Goal: Communication & Community: Answer question/provide support

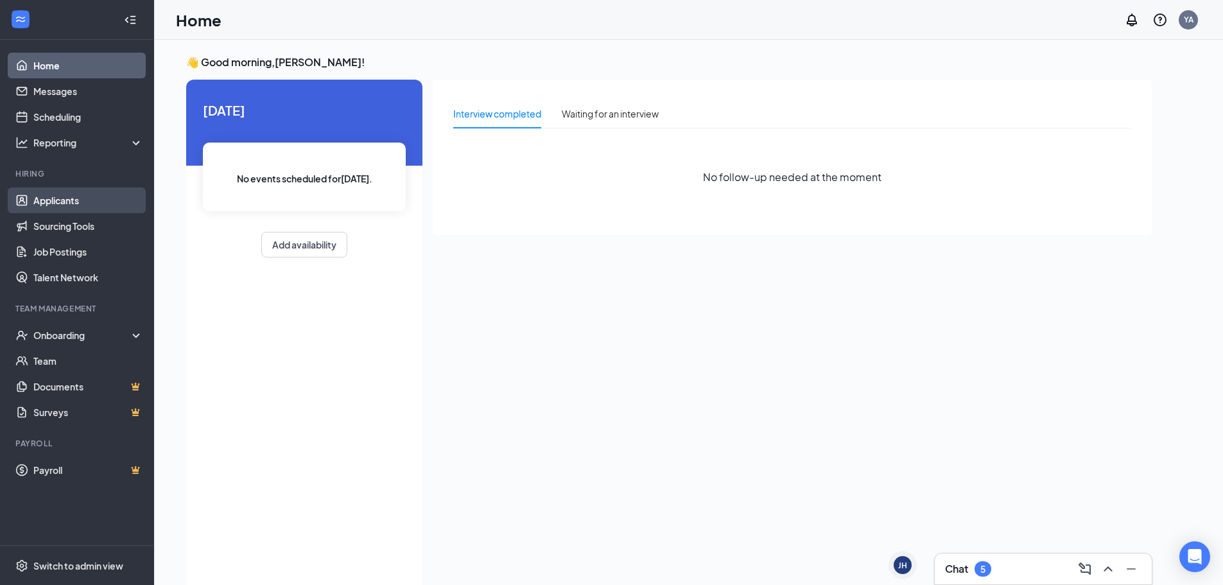
click at [82, 195] on link "Applicants" at bounding box center [88, 200] width 110 height 26
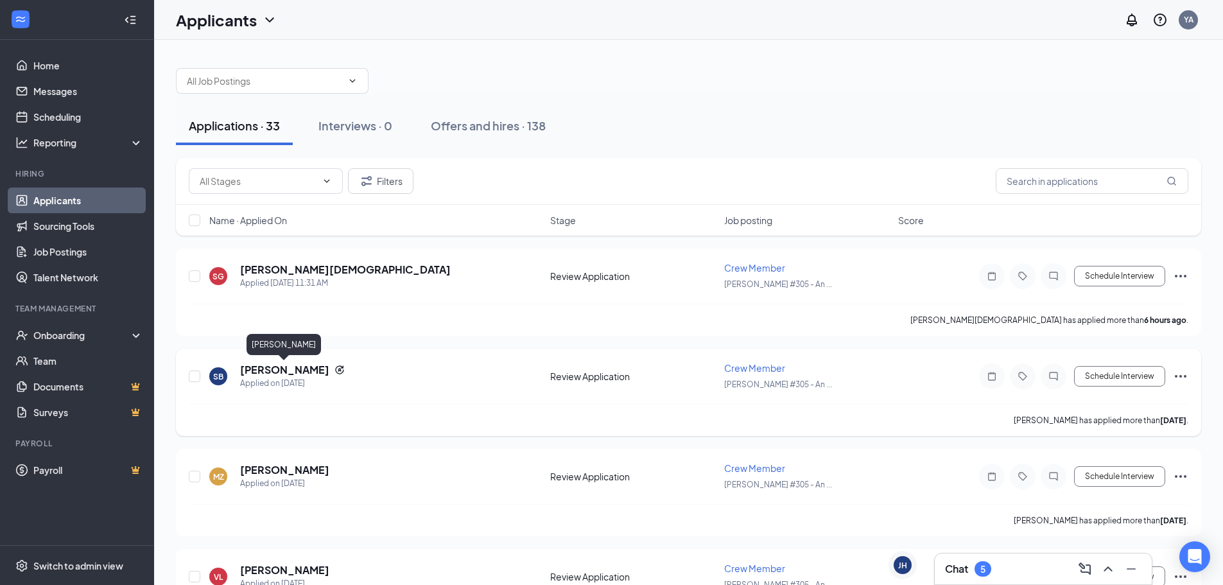
click at [271, 366] on h5 "[PERSON_NAME]" at bounding box center [284, 370] width 89 height 14
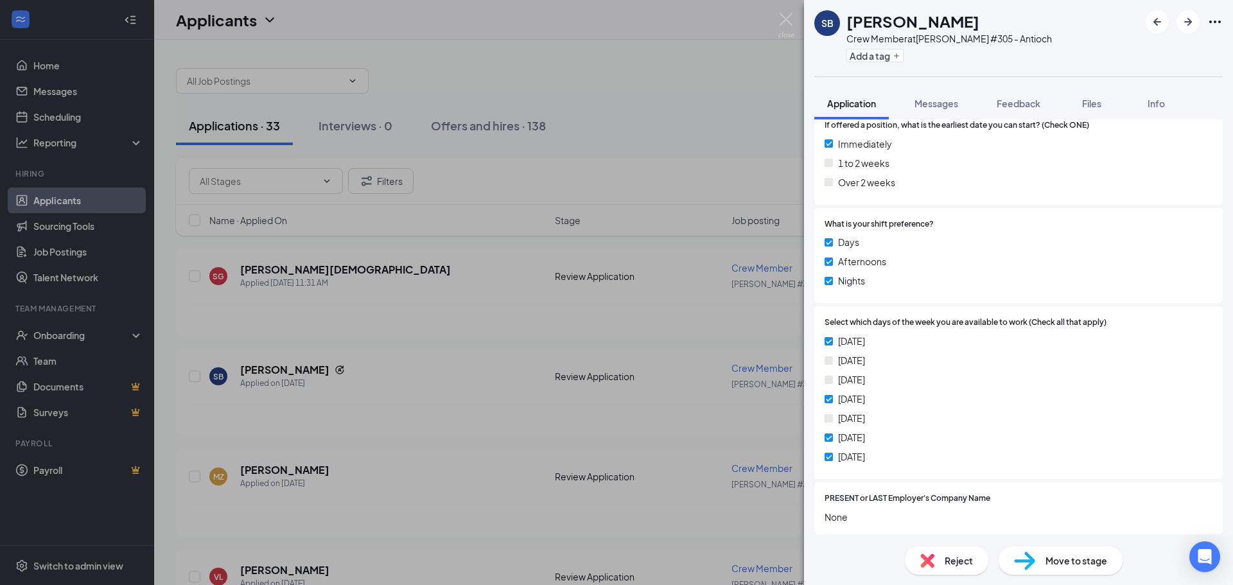
scroll to position [616, 0]
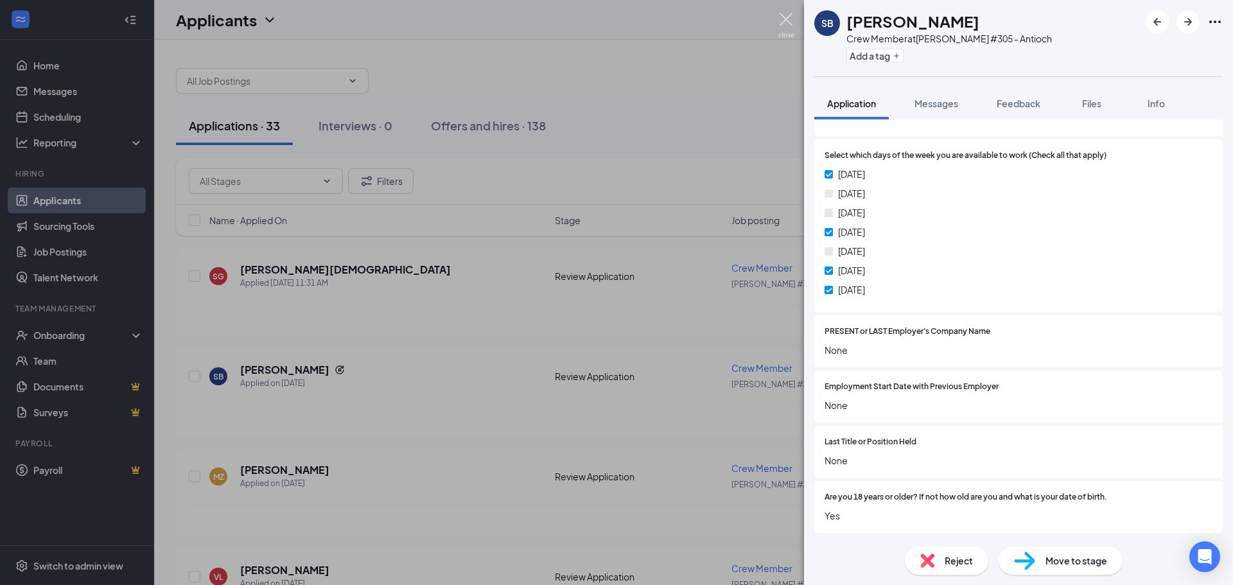
click at [783, 28] on img at bounding box center [786, 25] width 16 height 25
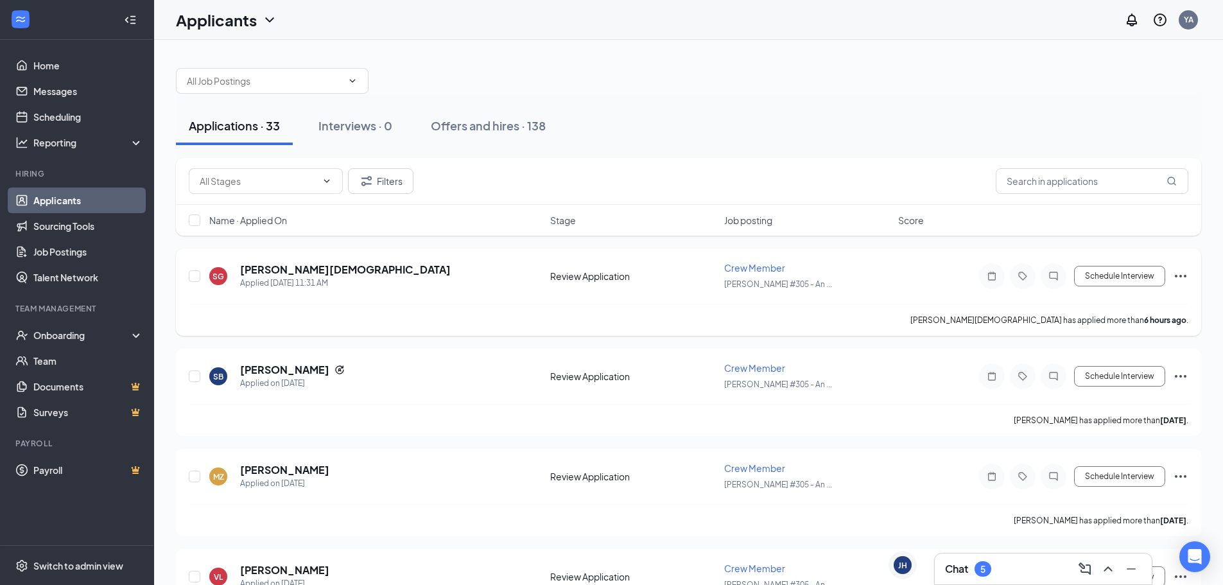
click at [284, 268] on h5 "[PERSON_NAME][DEMOGRAPHIC_DATA]" at bounding box center [345, 270] width 211 height 14
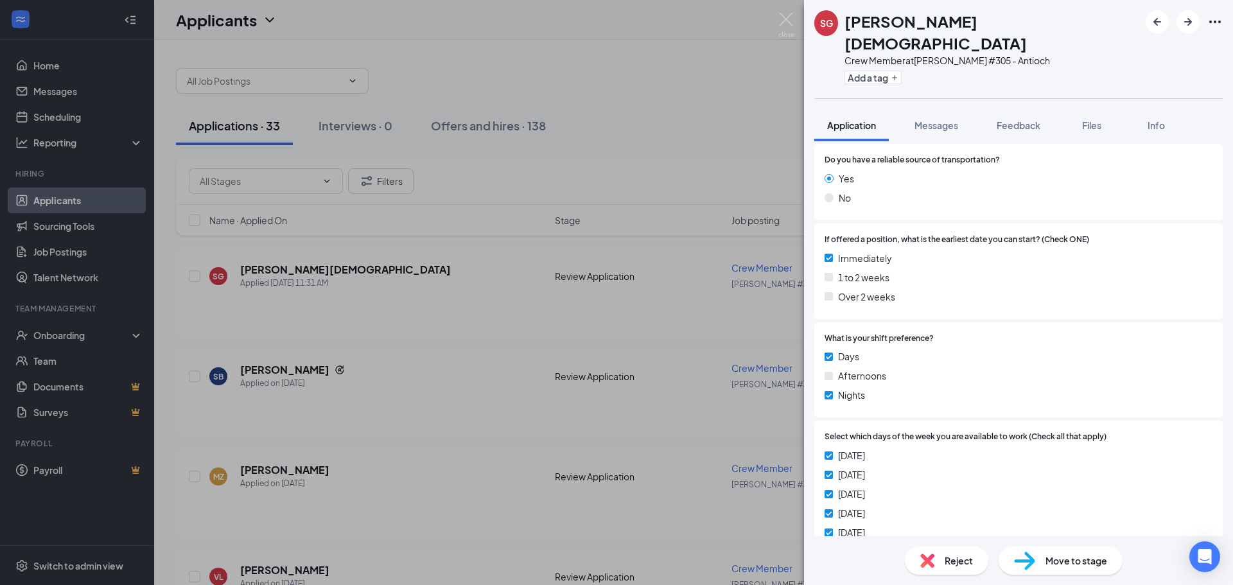
scroll to position [385, 0]
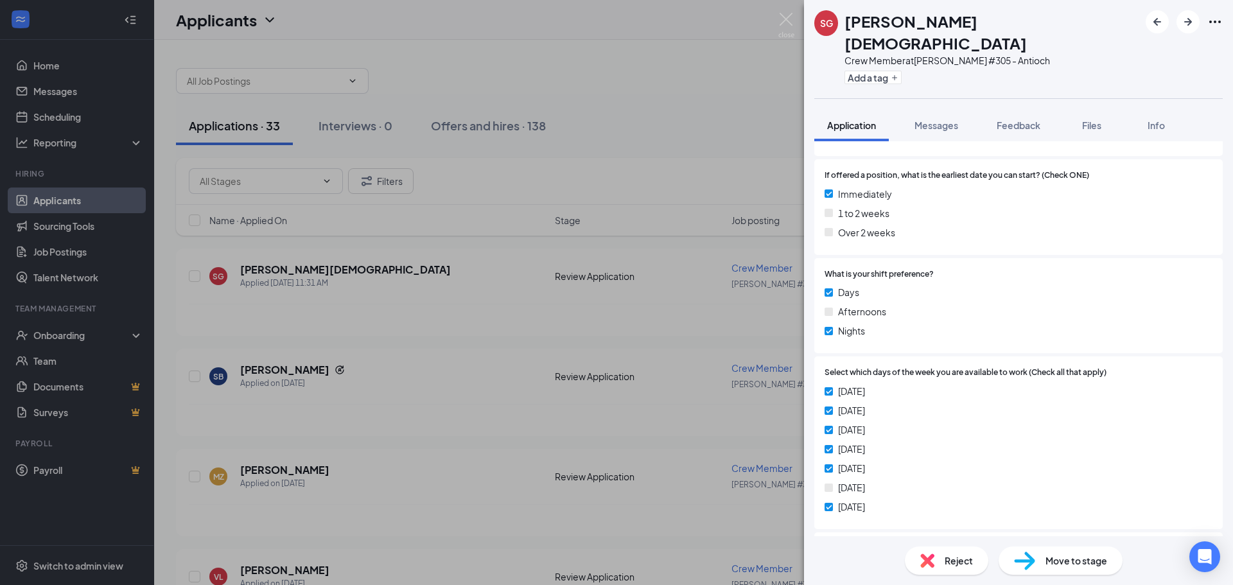
click at [936, 82] on div "SG [PERSON_NAME][DEMOGRAPHIC_DATA] Crew Member at [PERSON_NAME] #305 - Antioch …" at bounding box center [1018, 292] width 429 height 585
click at [937, 119] on span "Messages" at bounding box center [936, 125] width 44 height 12
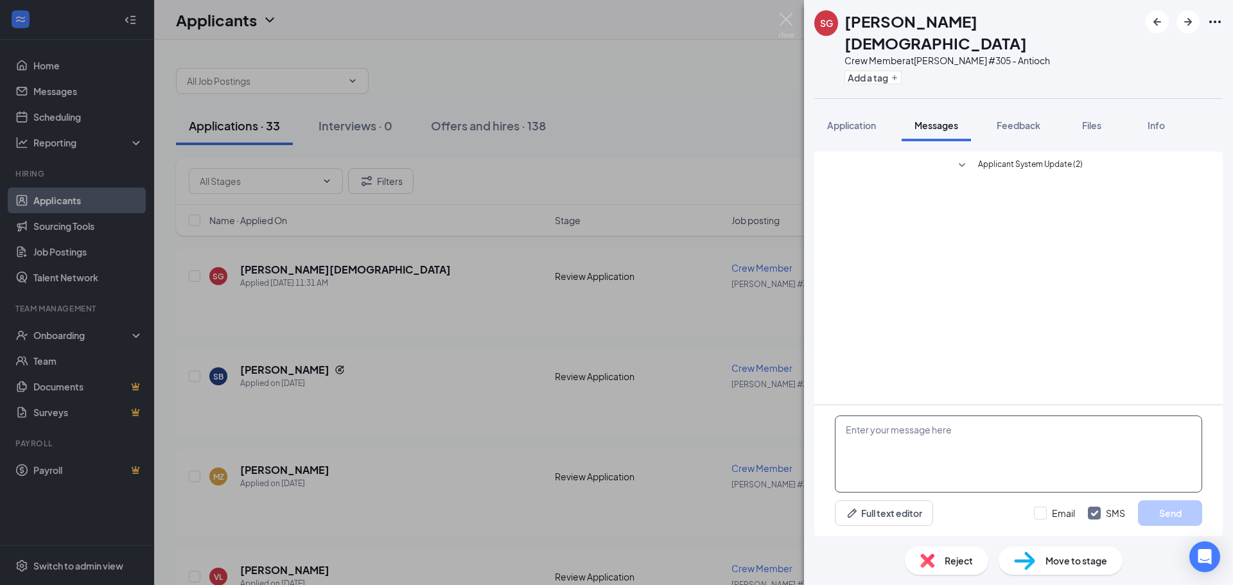
drag, startPoint x: 961, startPoint y: 461, endPoint x: 870, endPoint y: 468, distance: 90.8
click at [870, 468] on textarea at bounding box center [1018, 453] width 367 height 77
click at [787, 20] on img at bounding box center [786, 25] width 16 height 25
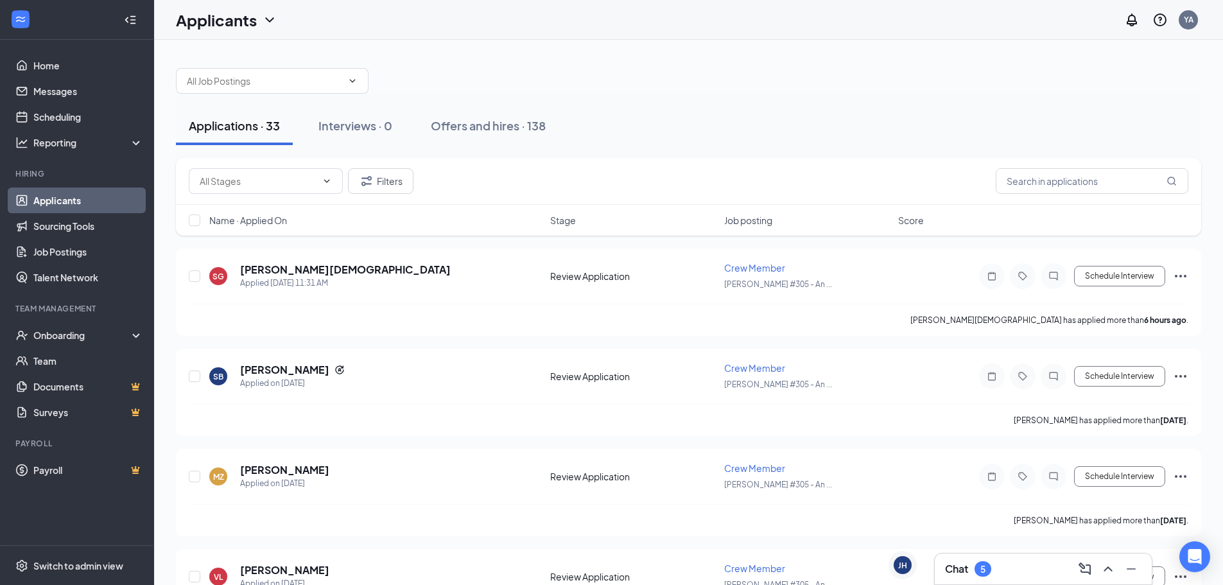
click at [1001, 569] on div "Chat 5" at bounding box center [1043, 569] width 196 height 21
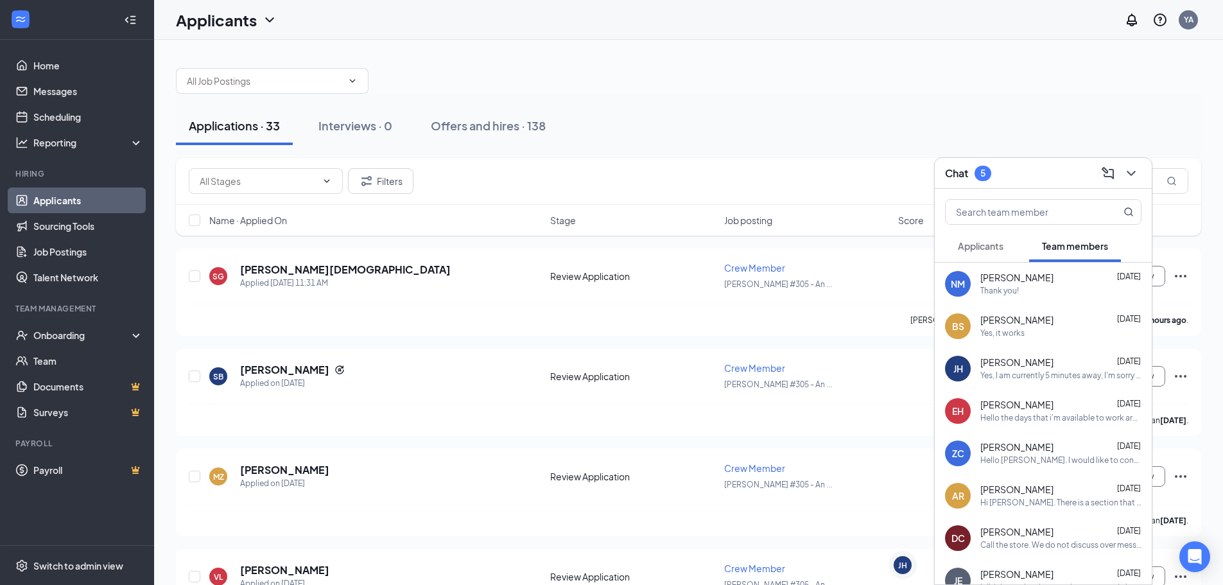
click at [1072, 385] on div "[PERSON_NAME] [DATE] Yes, I am currently 5 minutes away, I'm sorry I will be th…" at bounding box center [1043, 368] width 217 height 42
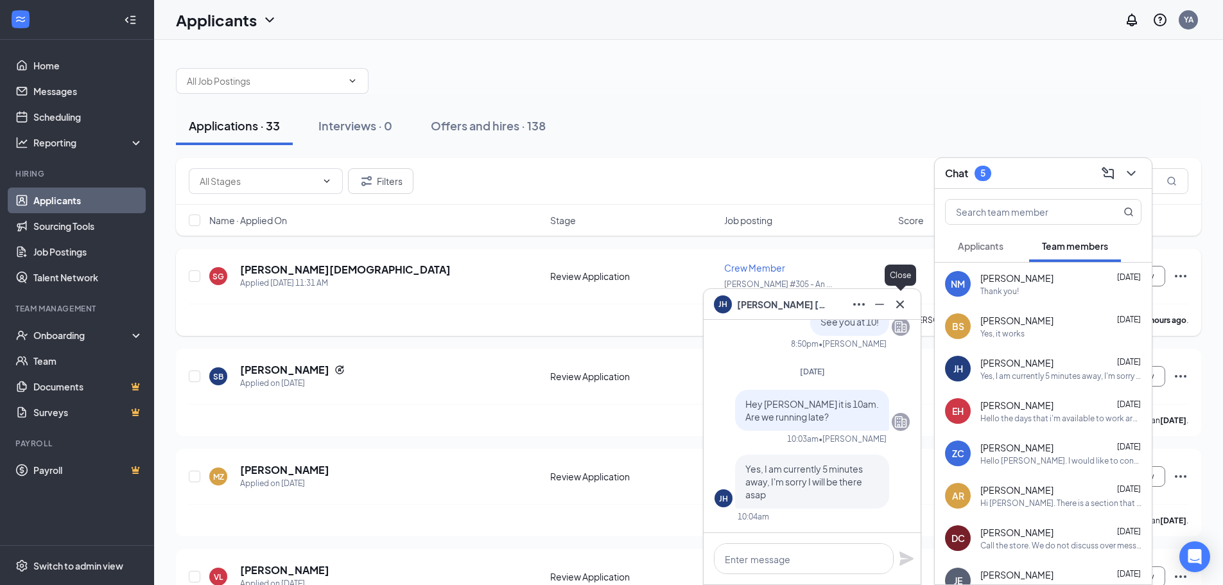
click at [900, 303] on icon "Cross" at bounding box center [900, 304] width 15 height 15
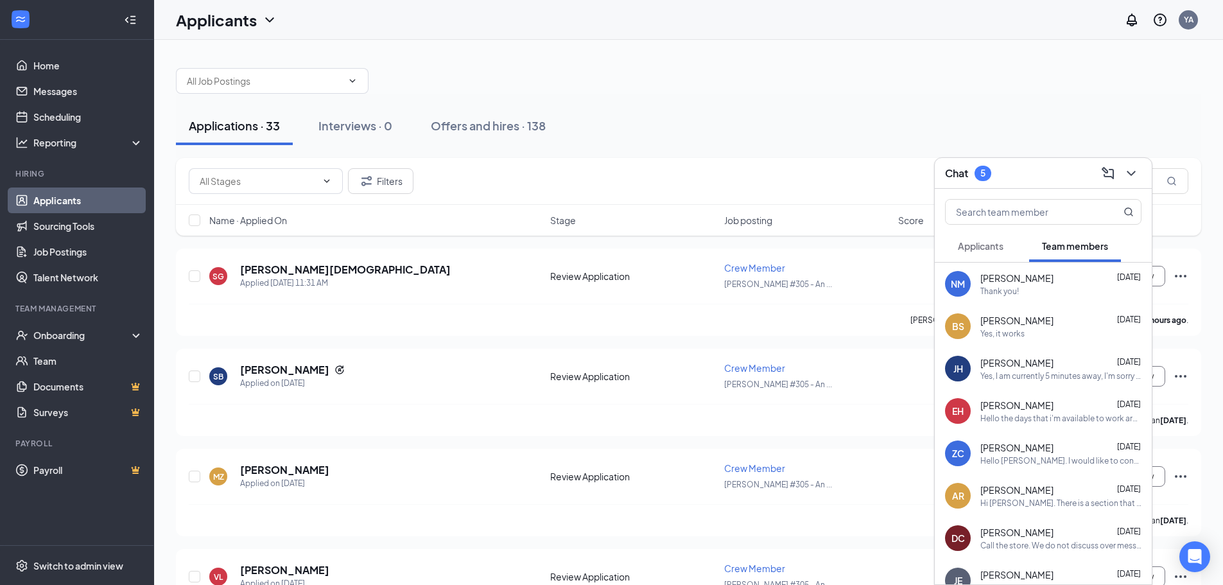
click at [1017, 418] on div "Hello the days that i'm available to work are mondays- 5pm to 10 tuesdays-5pm t…" at bounding box center [1060, 418] width 161 height 11
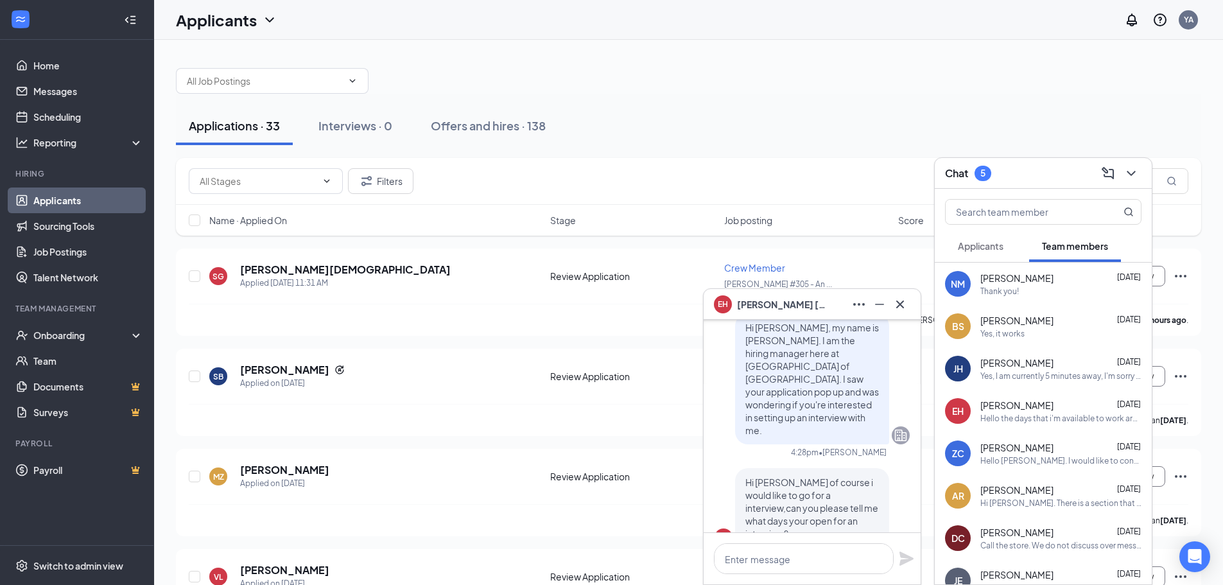
scroll to position [-2536, 0]
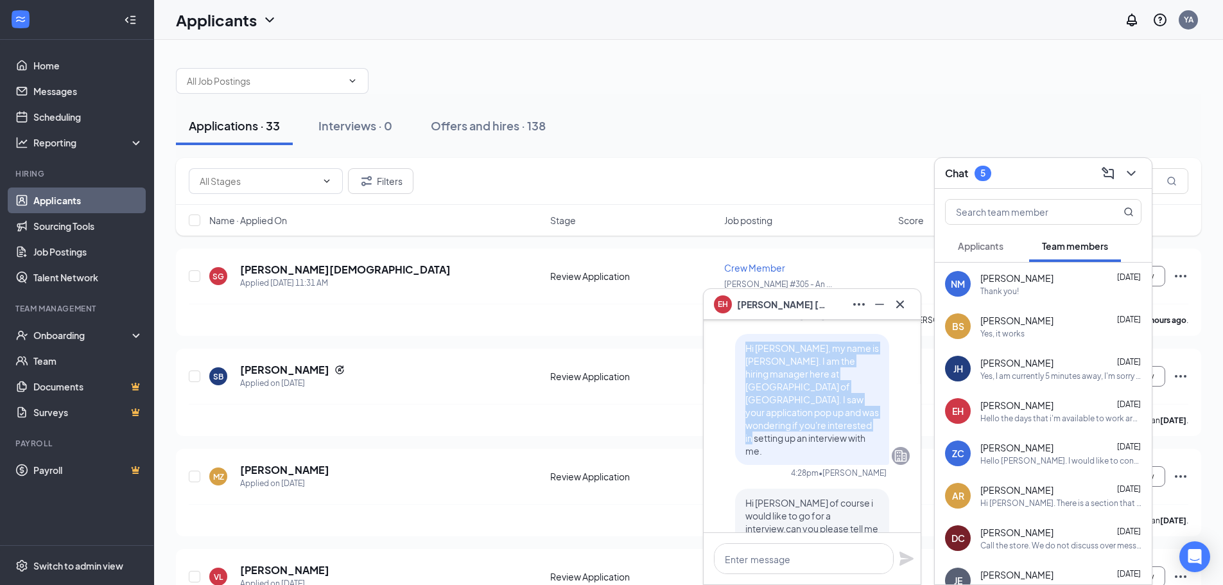
drag, startPoint x: 736, startPoint y: 390, endPoint x: 774, endPoint y: 481, distance: 98.1
click at [774, 478] on div "Hi [PERSON_NAME], my name is [PERSON_NAME]. I am the hiring manager here at [GE…" at bounding box center [812, 406] width 195 height 144
copy span "Hi [PERSON_NAME], my name is [PERSON_NAME]. I am the hiring manager here at [GE…"
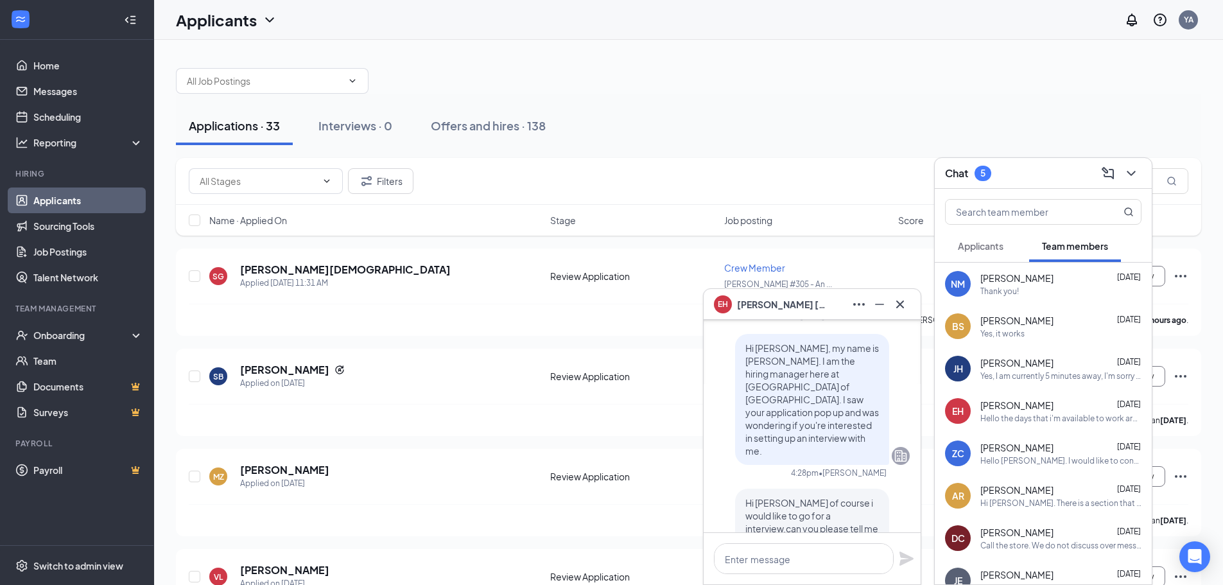
click at [827, 307] on div "EH [PERSON_NAME]" at bounding box center [812, 304] width 196 height 21
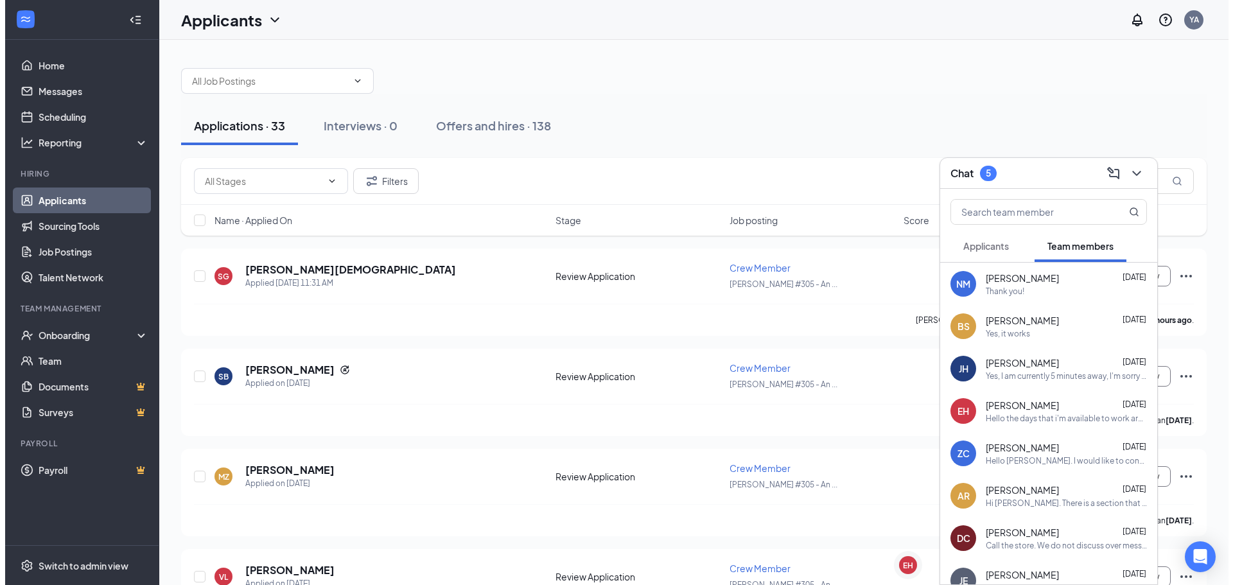
scroll to position [0, 0]
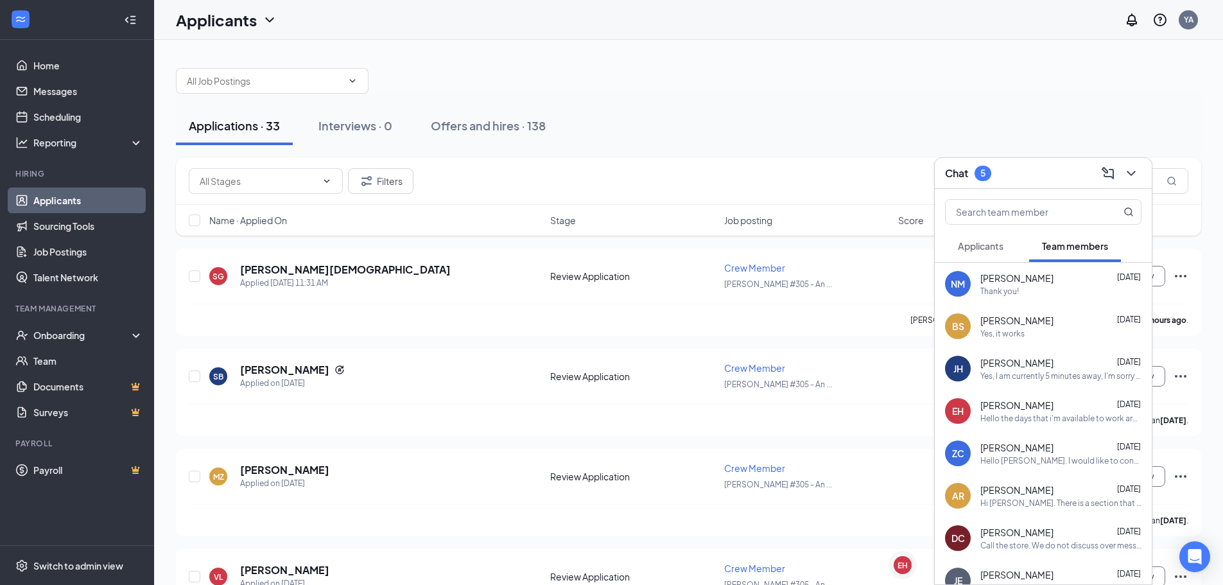
click at [1022, 175] on div "Chat 5" at bounding box center [1043, 173] width 196 height 20
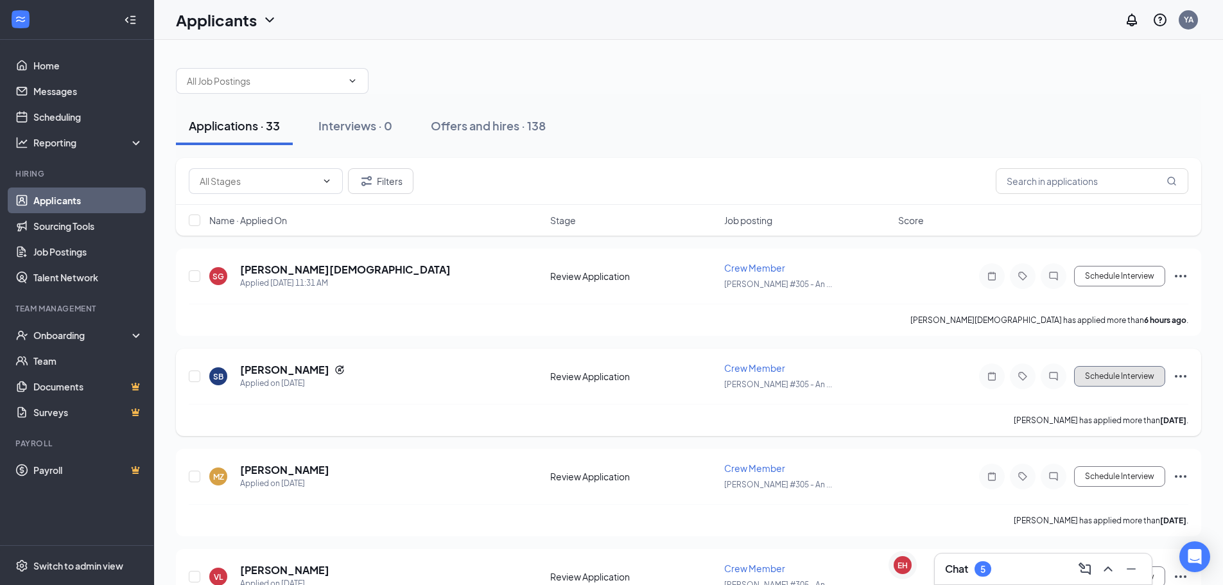
click at [1094, 372] on button "Schedule Interview" at bounding box center [1119, 376] width 91 height 21
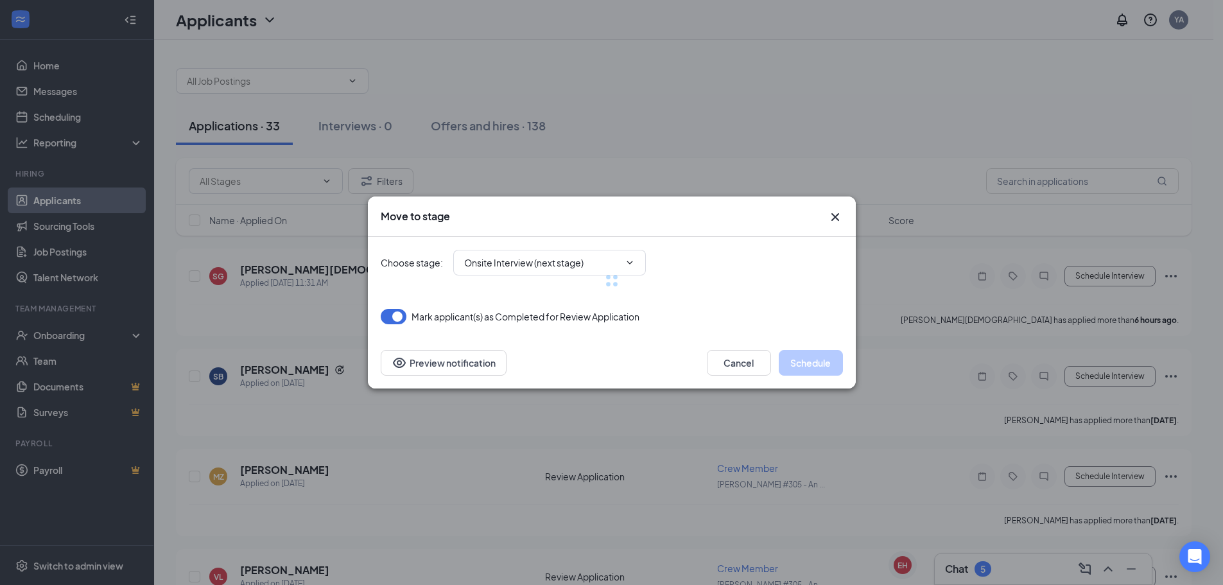
click at [834, 217] on icon "Cross" at bounding box center [835, 216] width 15 height 15
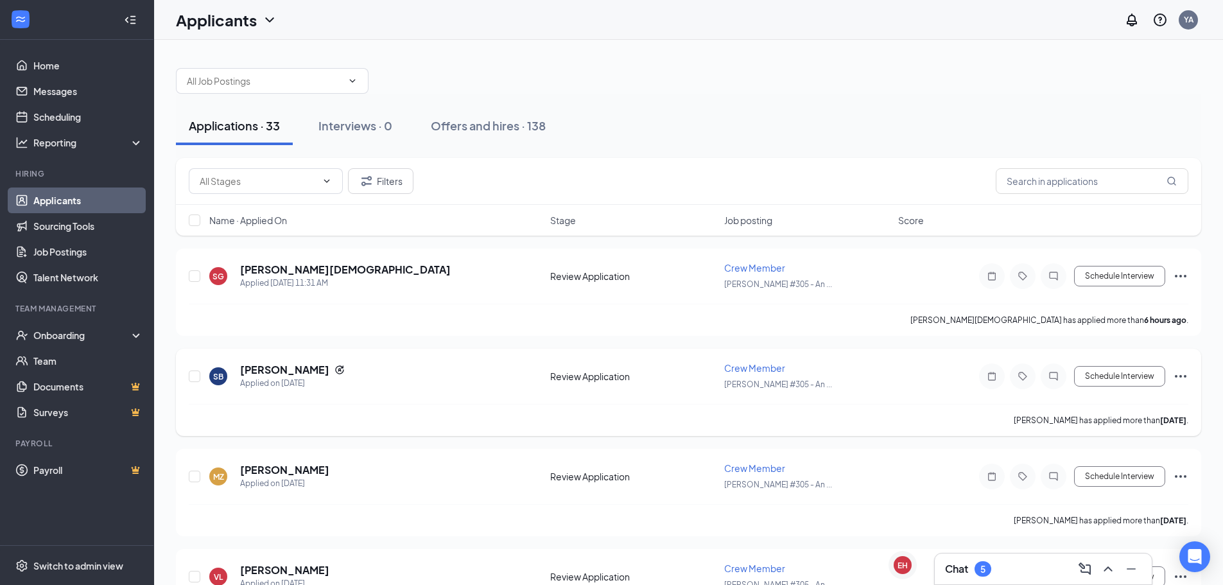
click at [1058, 381] on icon "ChatInactive" at bounding box center [1053, 376] width 15 height 10
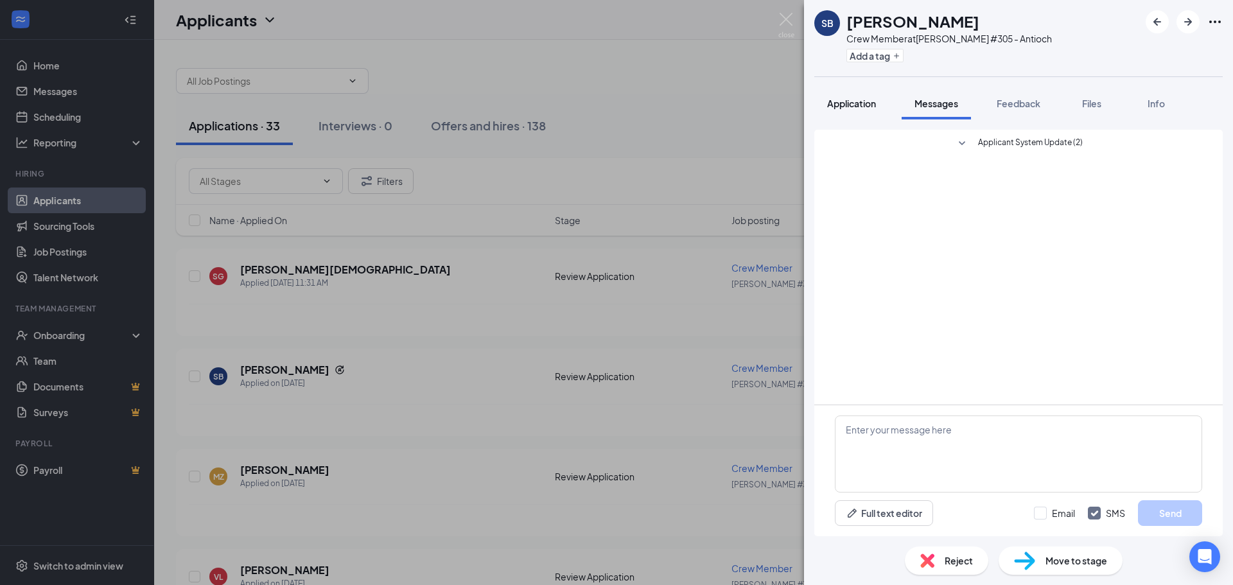
click at [844, 95] on button "Application" at bounding box center [851, 103] width 74 height 32
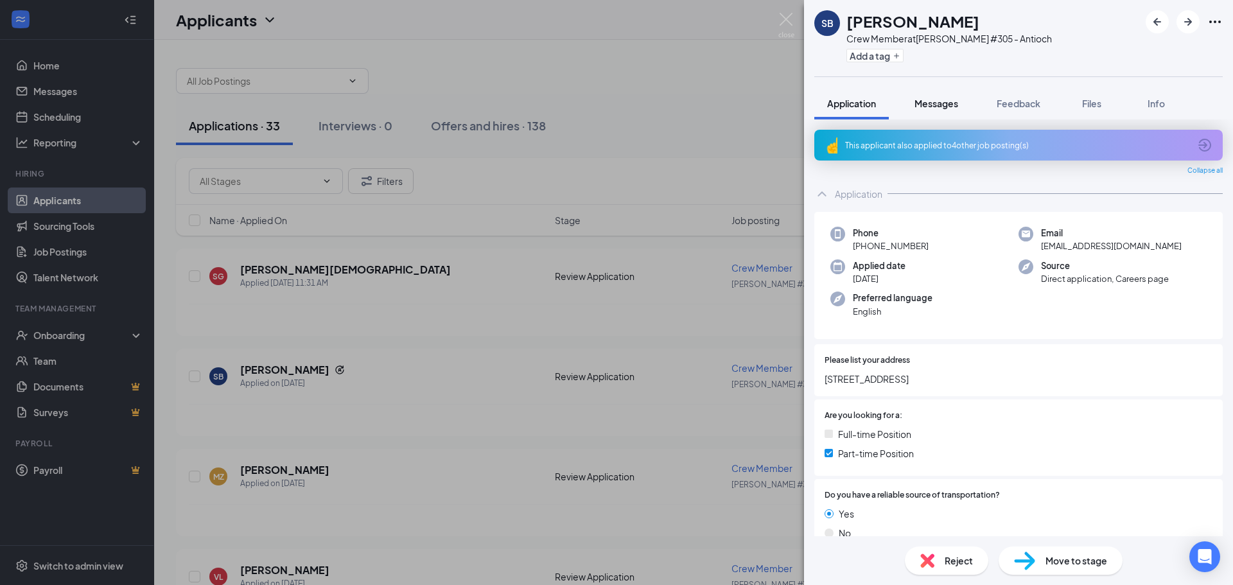
click at [934, 110] on button "Messages" at bounding box center [936, 103] width 69 height 32
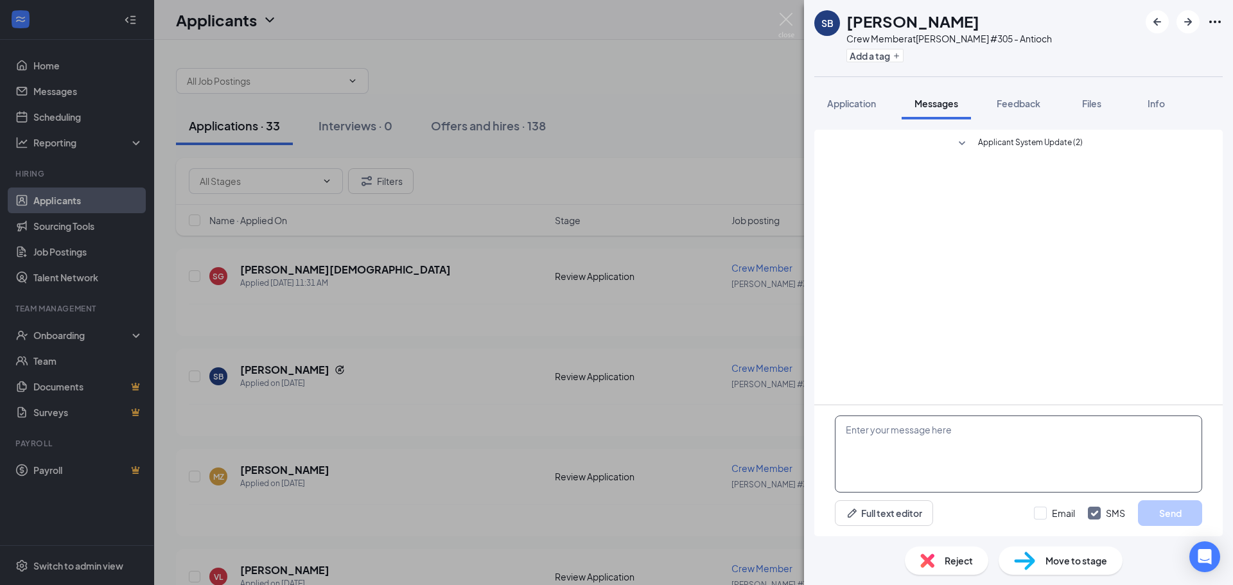
paste textarea "Hi [PERSON_NAME], my name is [PERSON_NAME]. I am the hiring manager here at [GE…"
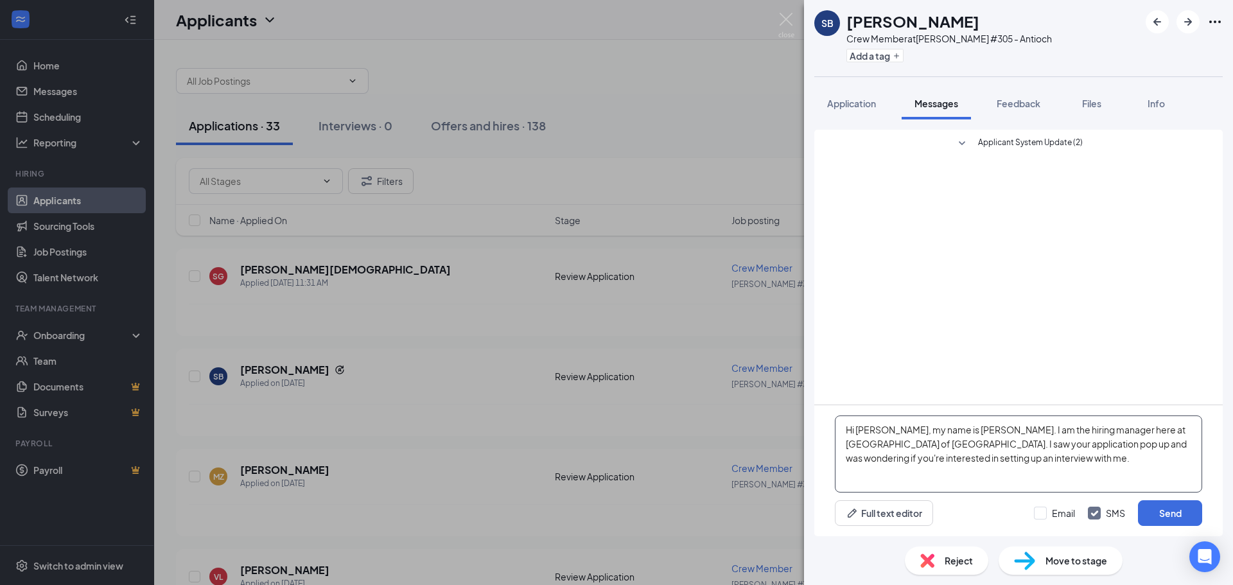
click at [893, 429] on textarea "Hi [PERSON_NAME], my name is [PERSON_NAME]. I am the hiring manager here at [GE…" at bounding box center [1018, 453] width 367 height 77
type textarea "Hi [PERSON_NAME], my name is [PERSON_NAME]. I am the hiring manager here at [GE…"
click at [1044, 516] on input "Email" at bounding box center [1054, 513] width 41 height 13
checkbox input "true"
click at [950, 445] on textarea "Hi [PERSON_NAME], my name is [PERSON_NAME]. I am the hiring manager here at [GE…" at bounding box center [1018, 453] width 367 height 77
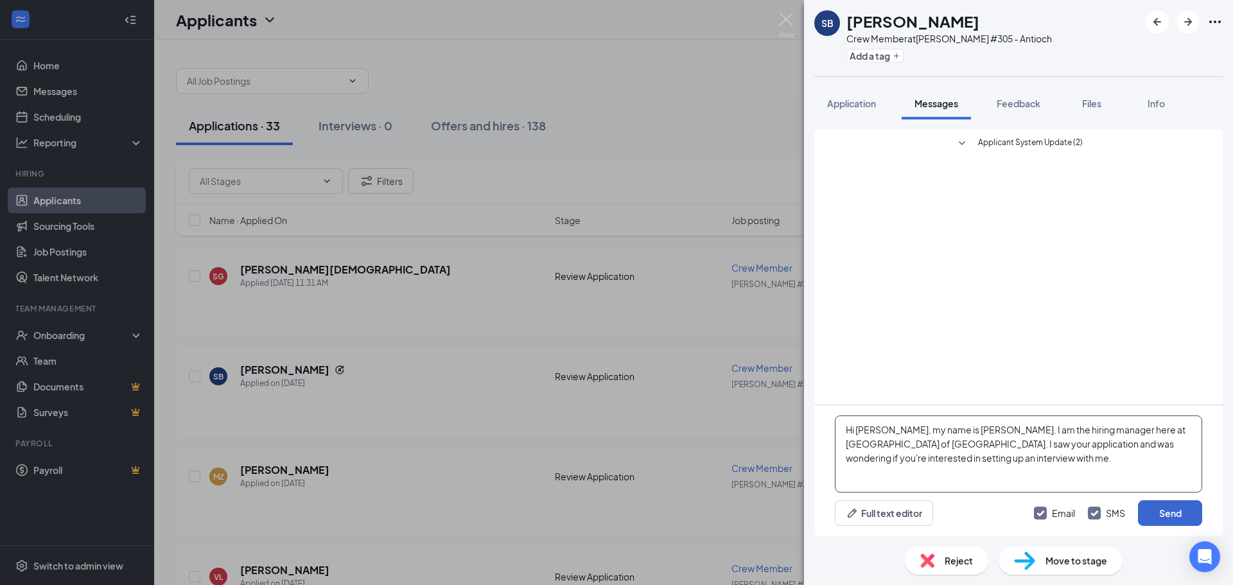
type textarea "Hi [PERSON_NAME], my name is [PERSON_NAME]. I am the hiring manager here at [GE…"
click at [1153, 516] on button "Send" at bounding box center [1170, 513] width 64 height 26
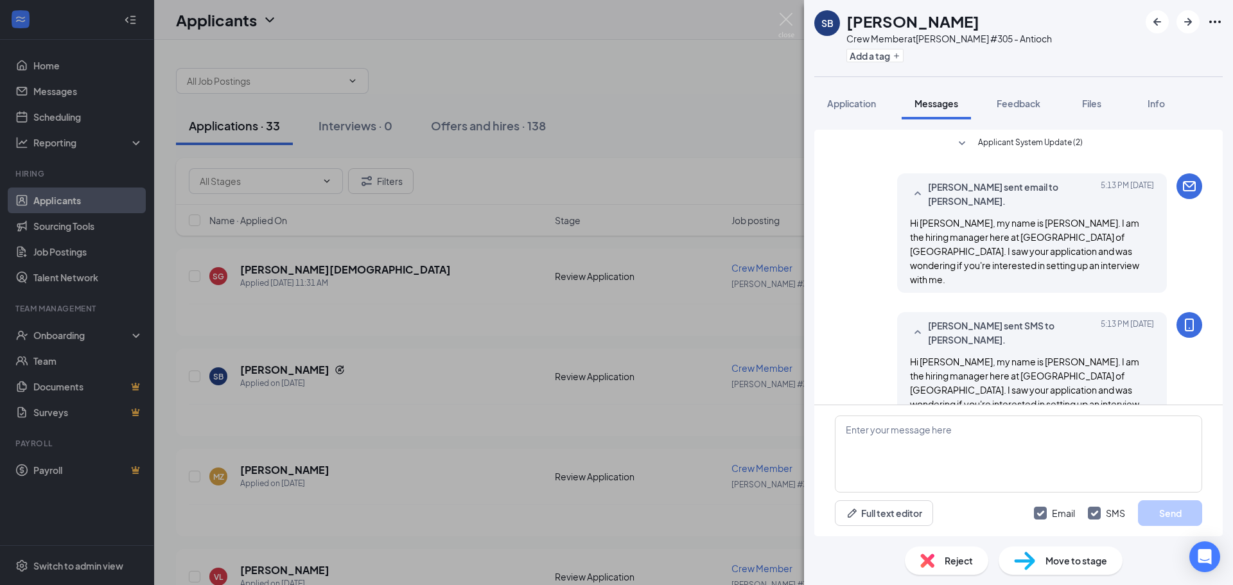
scroll to position [12, 0]
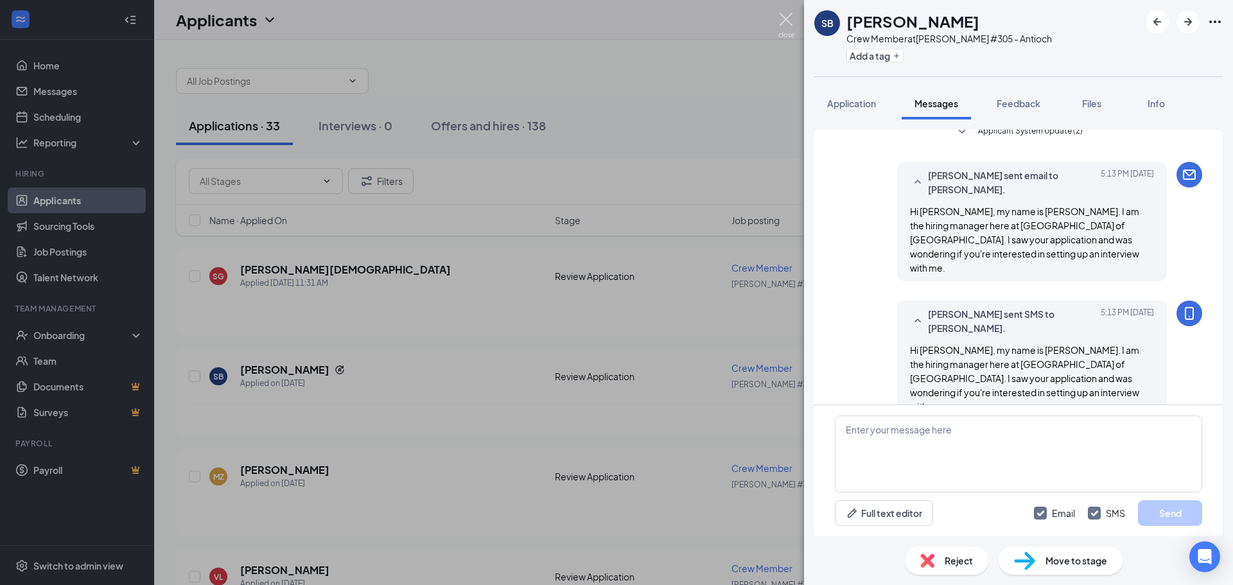
click at [783, 22] on img at bounding box center [786, 25] width 16 height 25
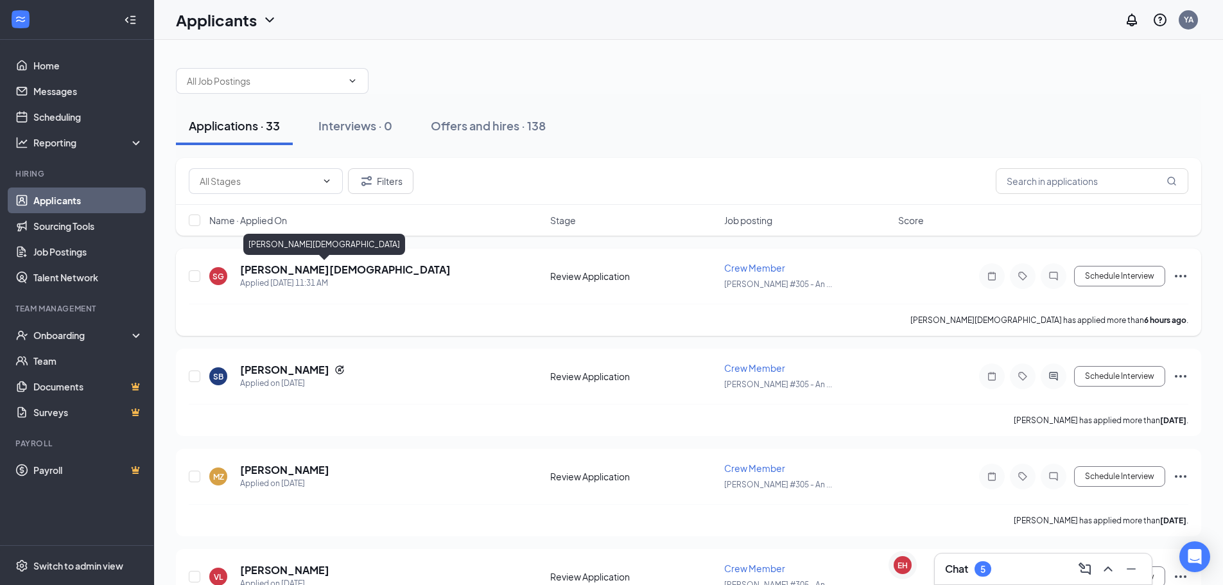
click at [283, 266] on h5 "[PERSON_NAME][DEMOGRAPHIC_DATA]" at bounding box center [345, 270] width 211 height 14
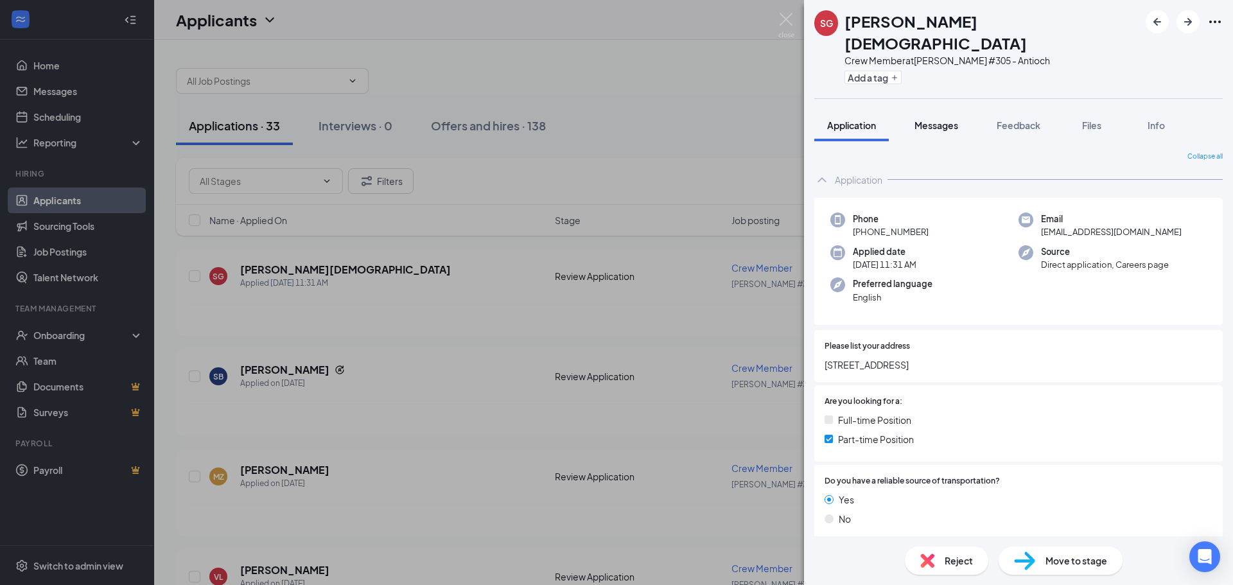
drag, startPoint x: 949, startPoint y: 94, endPoint x: 948, endPoint y: 101, distance: 7.2
click at [949, 109] on button "Messages" at bounding box center [936, 125] width 69 height 32
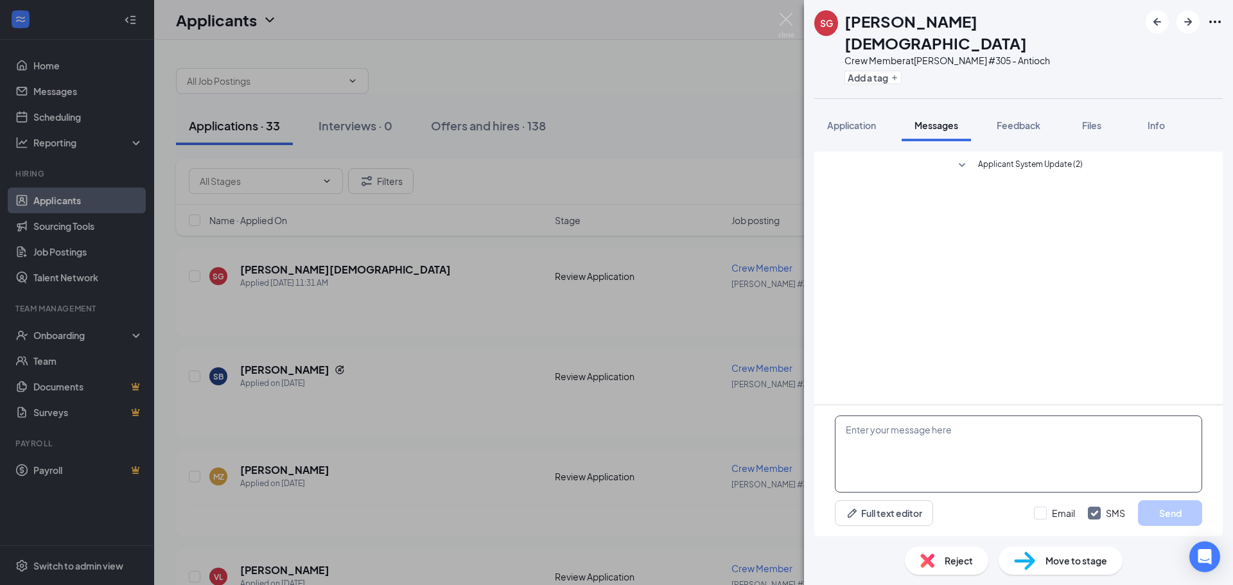
click at [926, 445] on textarea at bounding box center [1018, 453] width 367 height 77
paste textarea "Hi [PERSON_NAME], my name is [PERSON_NAME]. I am the hiring manager here at [GE…"
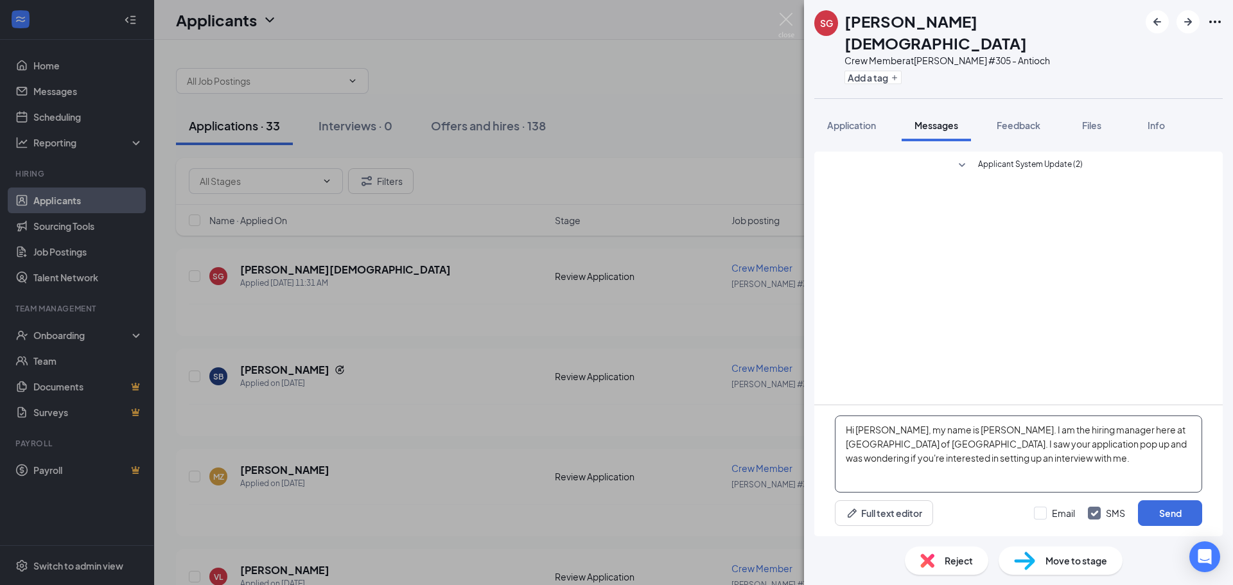
click at [893, 428] on textarea "Hi [PERSON_NAME], my name is [PERSON_NAME]. I am the hiring manager here at [GE…" at bounding box center [1018, 453] width 367 height 77
click at [1017, 486] on textarea "Hi [PERSON_NAME], my name is [PERSON_NAME]. I am the hiring manager here at [GE…" at bounding box center [1018, 453] width 367 height 77
type textarea "Hi [PERSON_NAME], my name is [PERSON_NAME]. I am the hiring manager here at [GE…"
click at [1040, 512] on input "Email" at bounding box center [1054, 513] width 41 height 13
checkbox input "true"
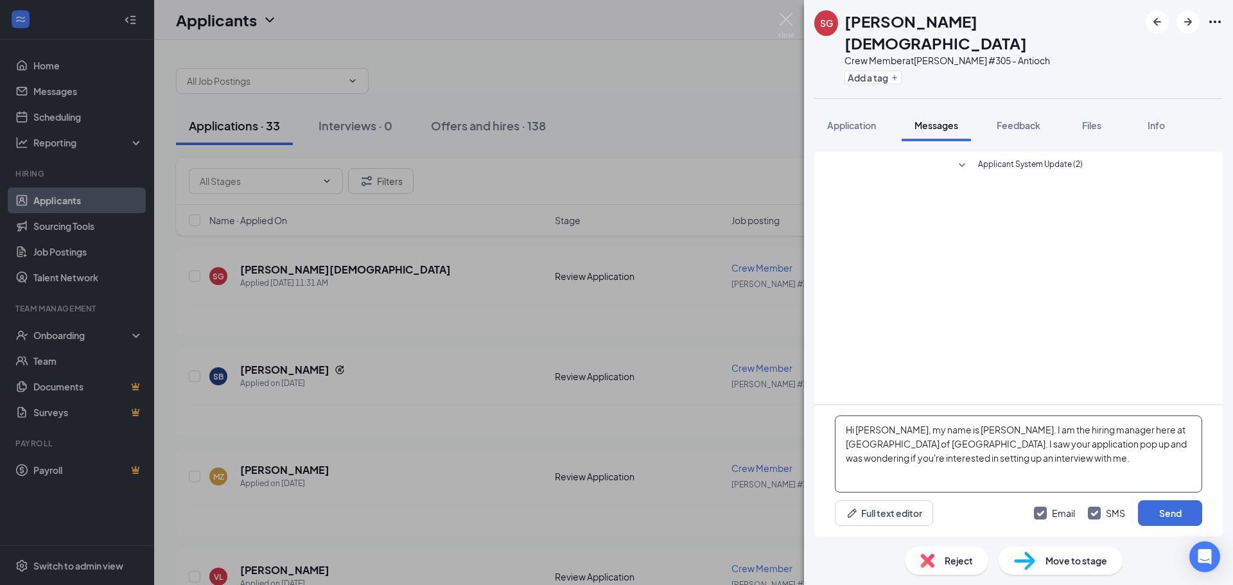
click at [968, 446] on textarea "Hi [PERSON_NAME], my name is [PERSON_NAME]. I am the hiring manager here at [GE…" at bounding box center [1018, 453] width 367 height 77
type textarea "Hi [PERSON_NAME], my name is [PERSON_NAME]. I am the hiring manager here at [GE…"
click at [1185, 512] on button "Send" at bounding box center [1170, 513] width 64 height 26
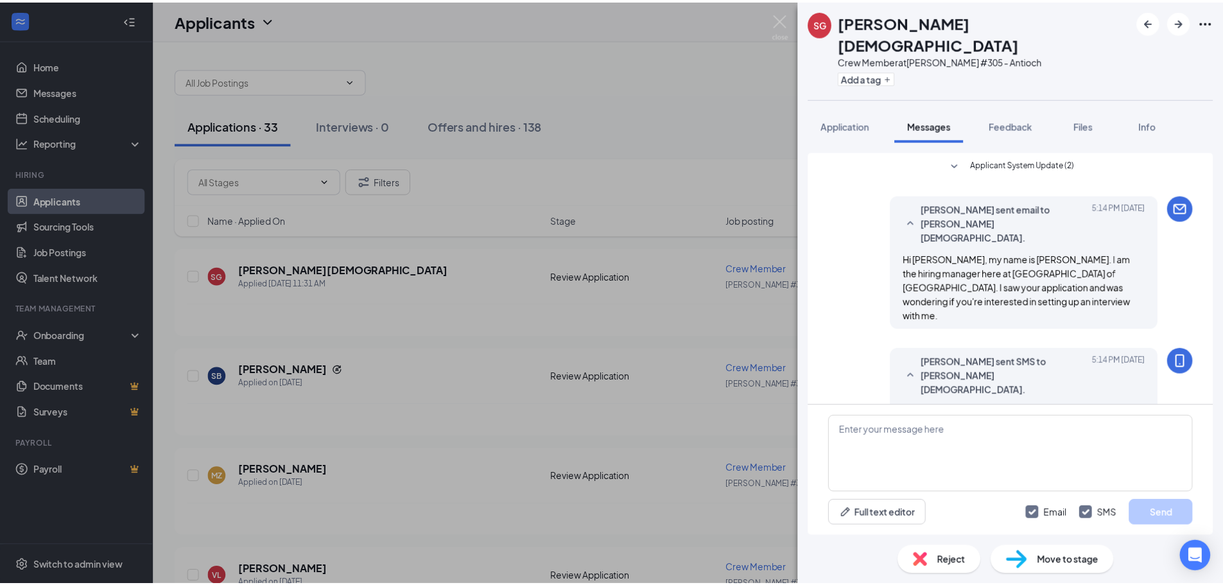
scroll to position [12, 0]
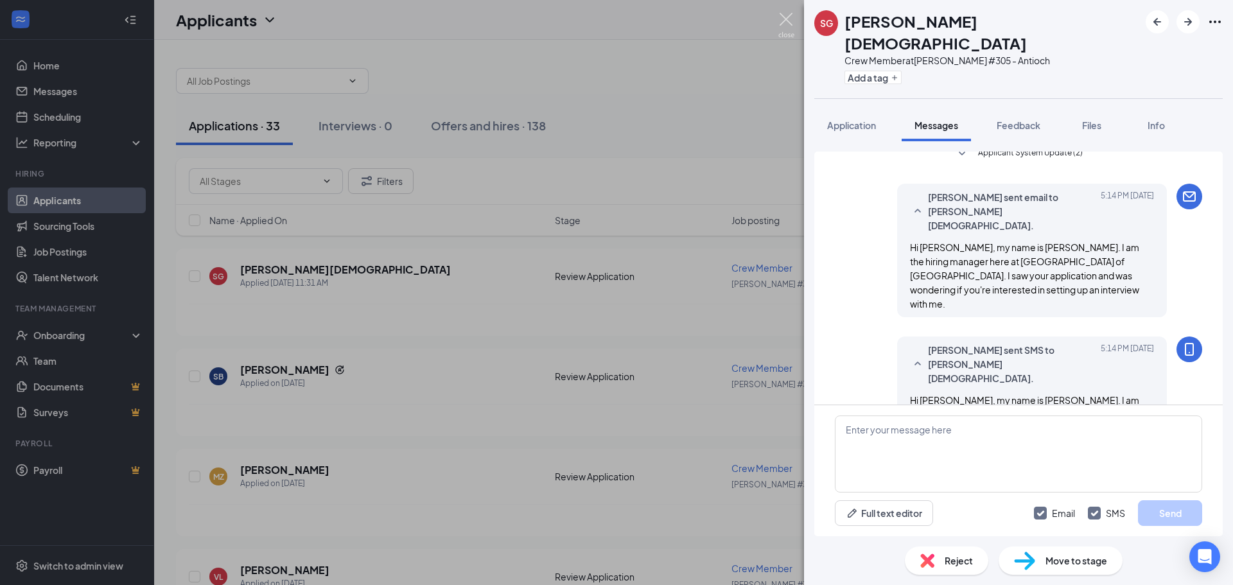
click at [787, 22] on img at bounding box center [786, 25] width 16 height 25
